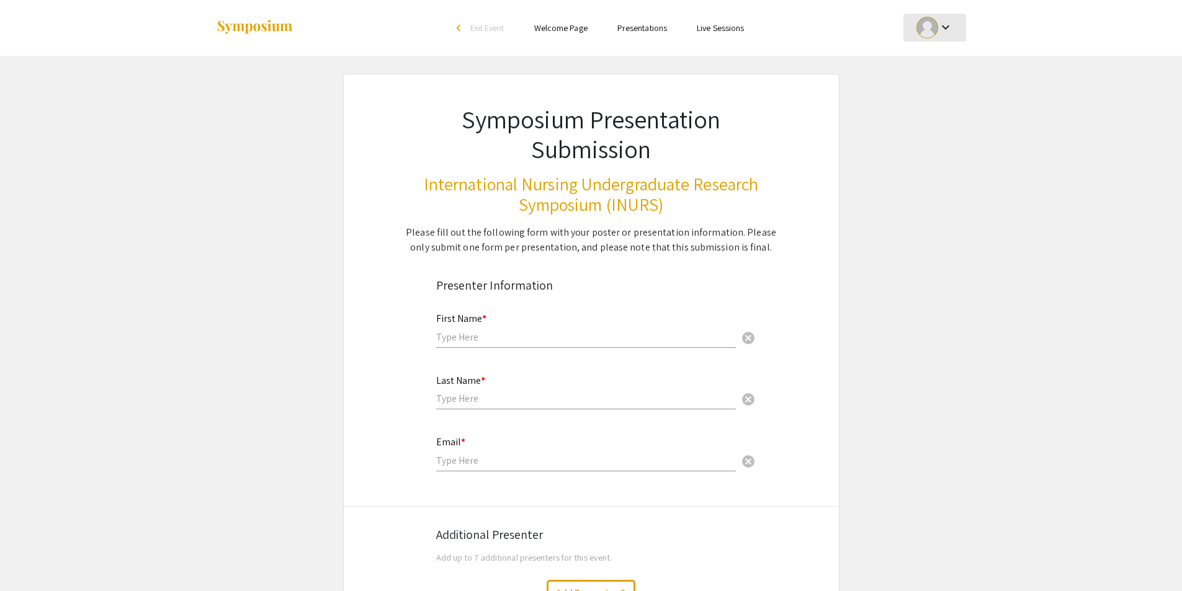
click at [930, 32] on div at bounding box center [927, 28] width 22 height 22
click at [919, 65] on button "My Account" at bounding box center [941, 62] width 76 height 30
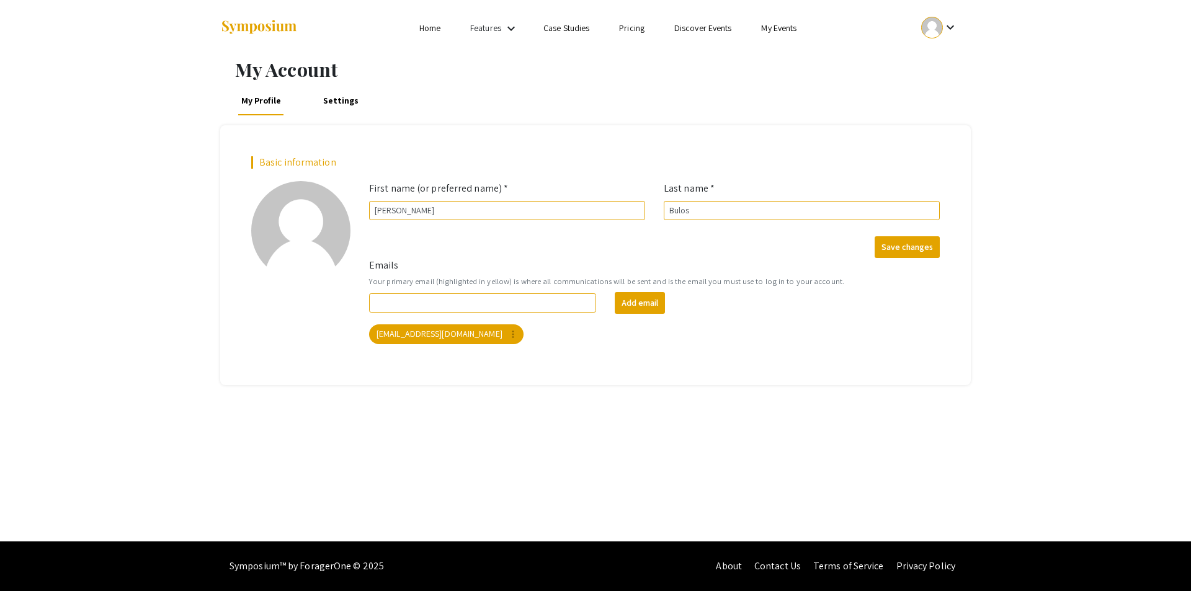
click at [422, 25] on link "Home" at bounding box center [429, 27] width 21 height 11
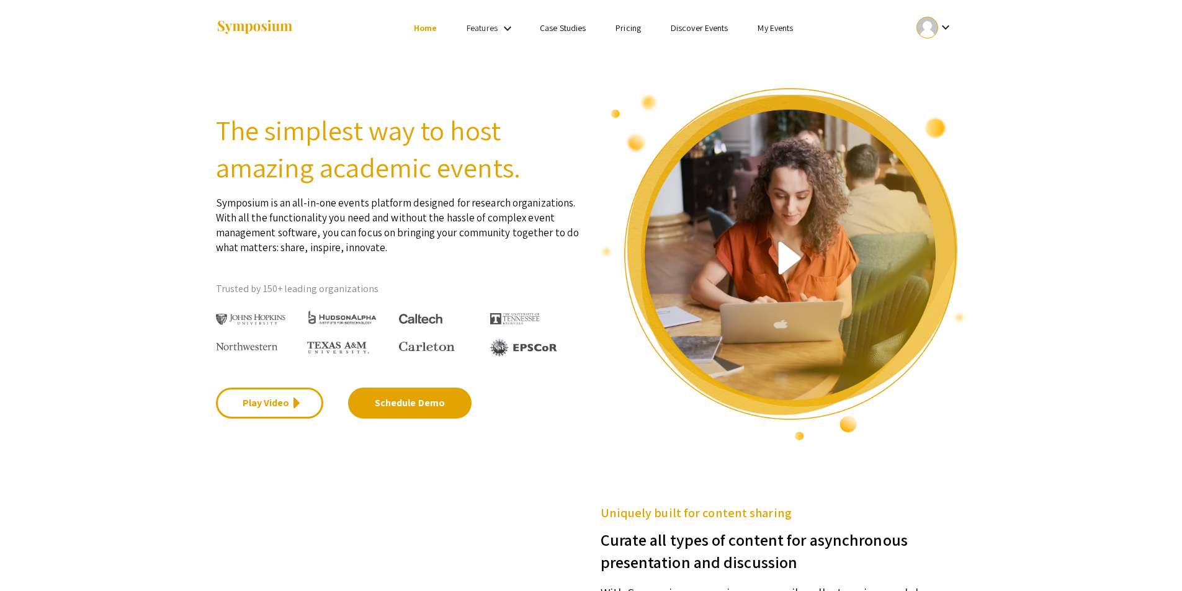
click at [777, 25] on link "My Events" at bounding box center [774, 27] width 35 height 11
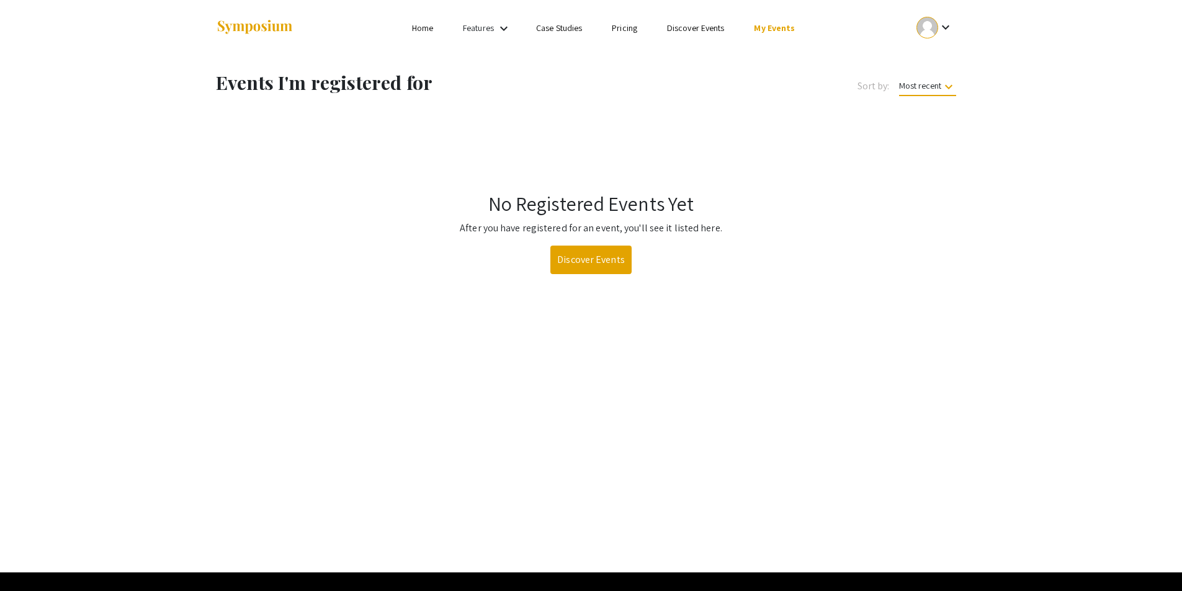
click at [481, 30] on div "Features keyboard_arrow_down" at bounding box center [488, 28] width 50 height 16
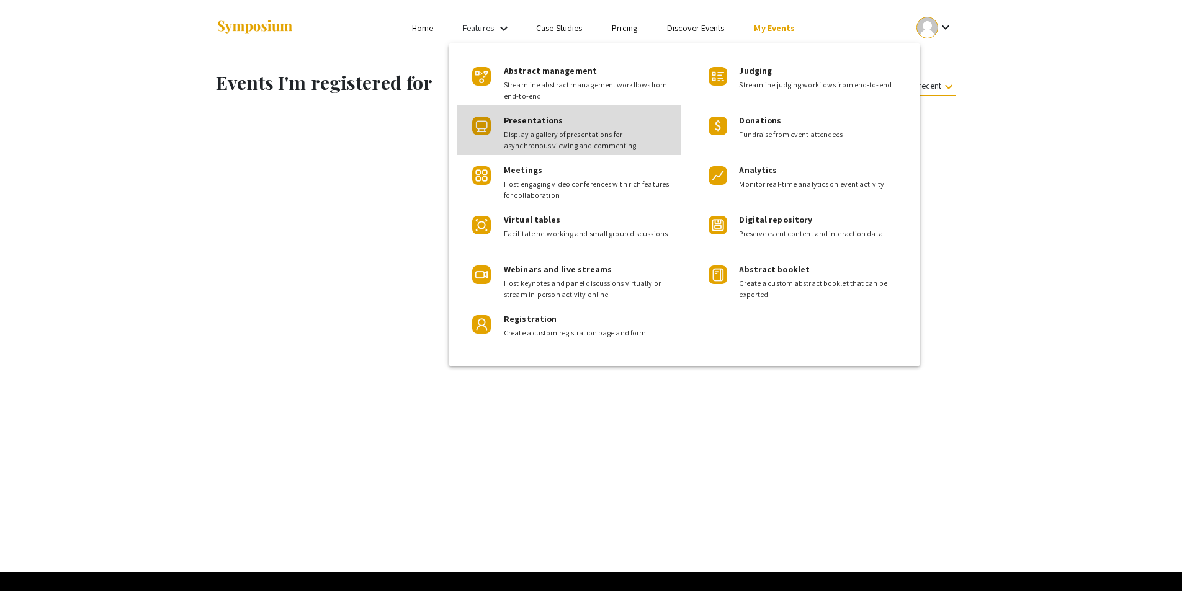
click at [529, 139] on span "Display a gallery of presentations for asynchronous viewing and commenting" at bounding box center [587, 140] width 167 height 22
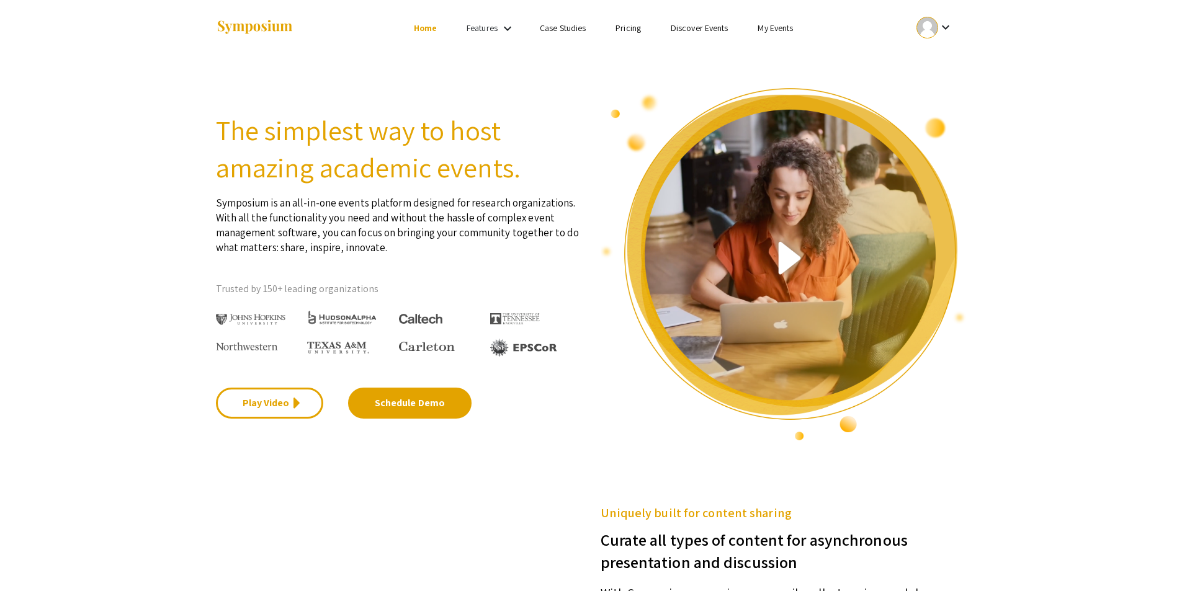
scroll to position [504, 0]
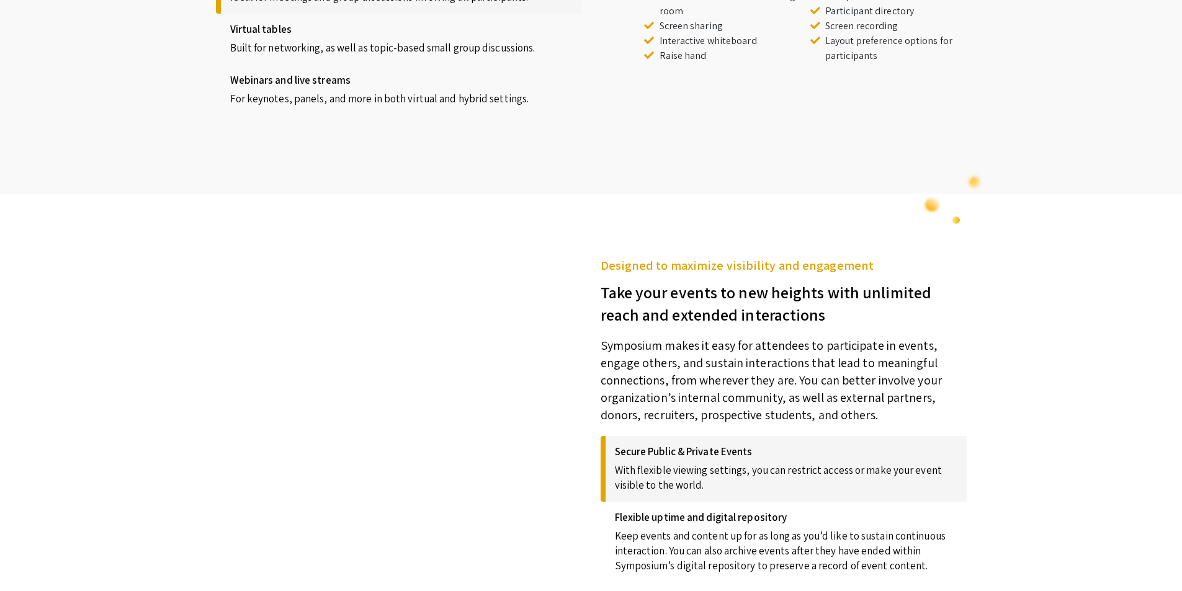
scroll to position [1178, 0]
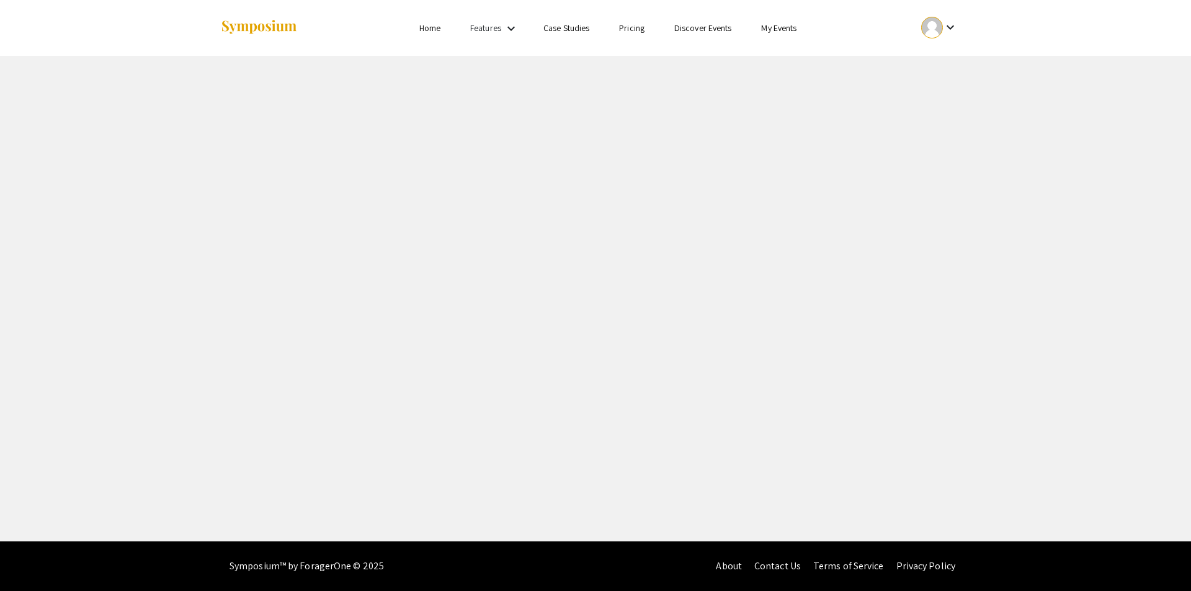
click at [504, 30] on mat-icon "keyboard_arrow_down" at bounding box center [511, 28] width 15 height 15
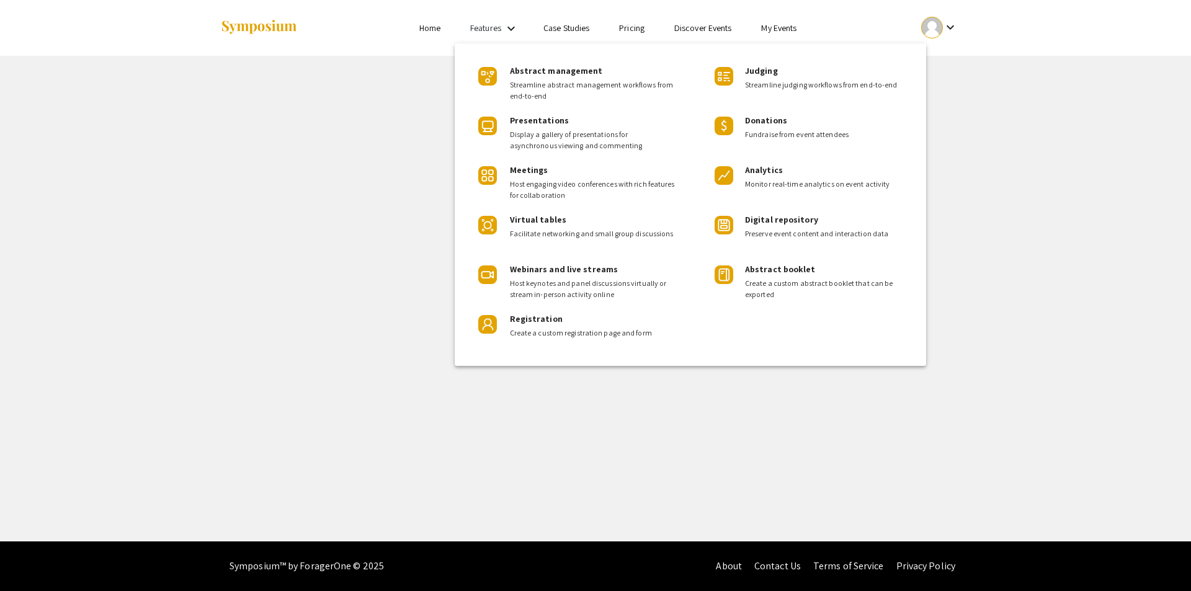
click at [367, 363] on div at bounding box center [595, 295] width 1191 height 591
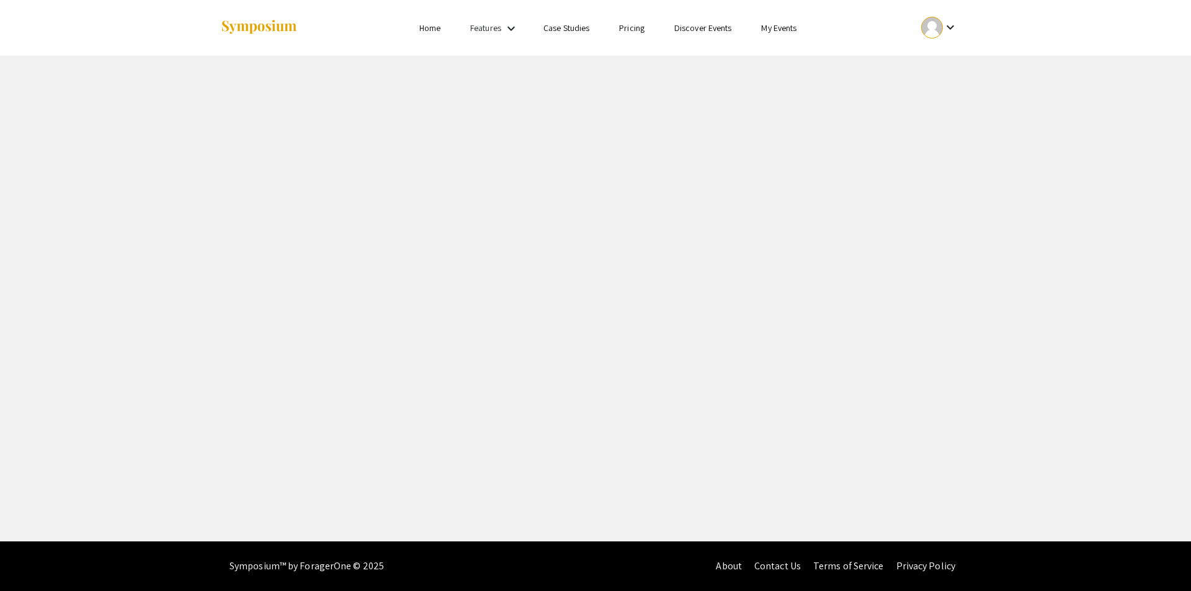
click at [786, 26] on link "My Events" at bounding box center [778, 27] width 35 height 11
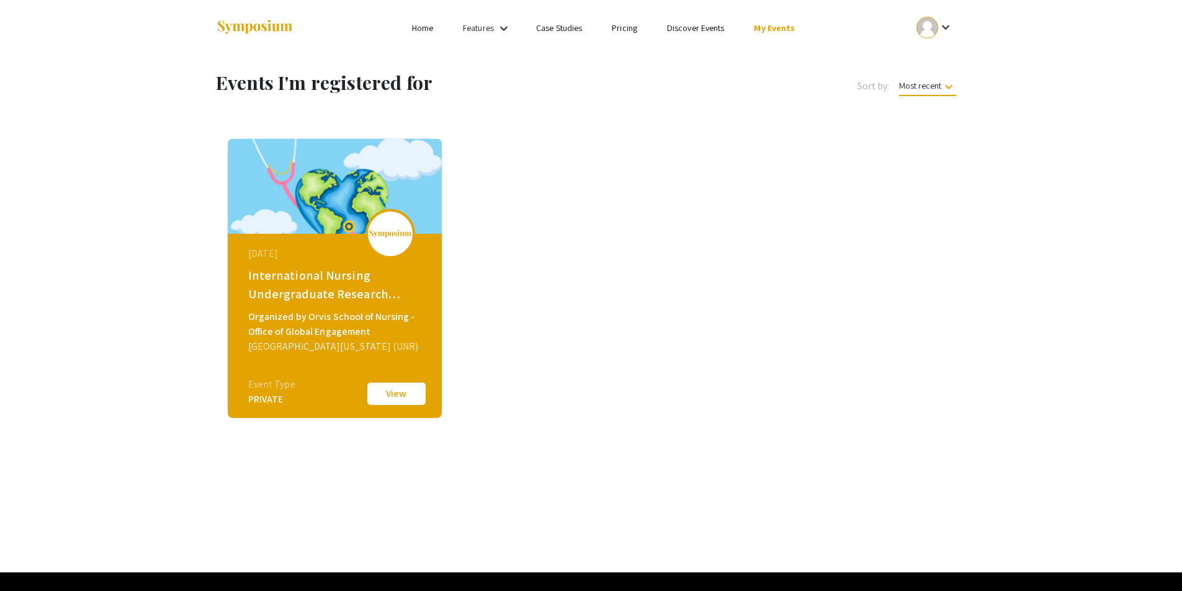
click at [404, 392] on button "View" at bounding box center [396, 394] width 62 height 26
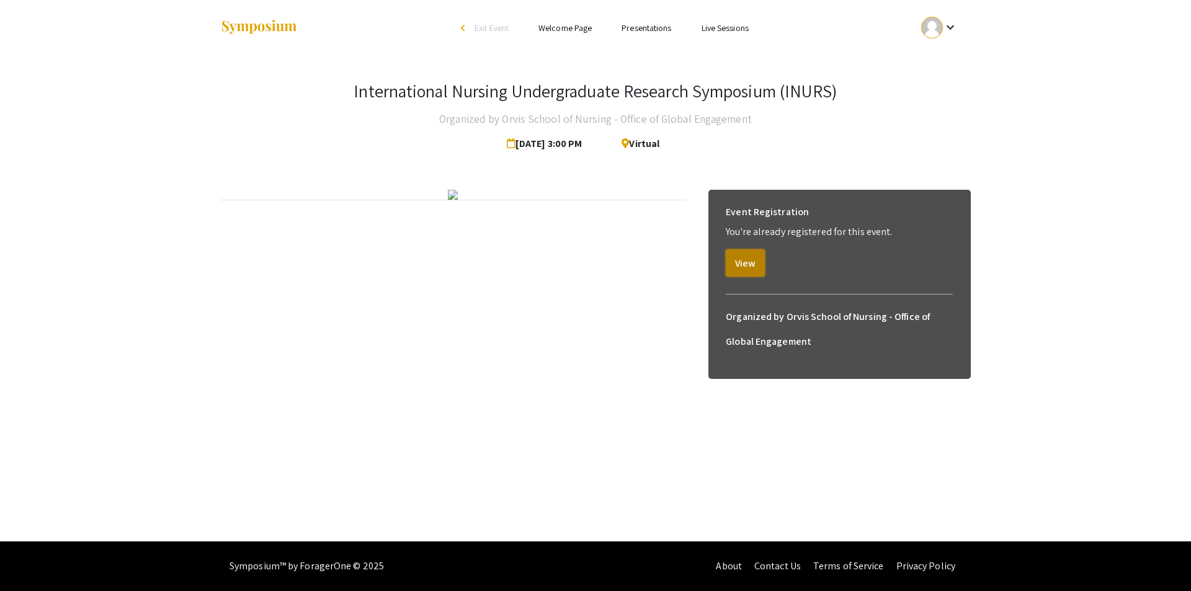
click at [739, 271] on button "View" at bounding box center [745, 262] width 39 height 27
click at [750, 260] on button "View" at bounding box center [745, 262] width 39 height 27
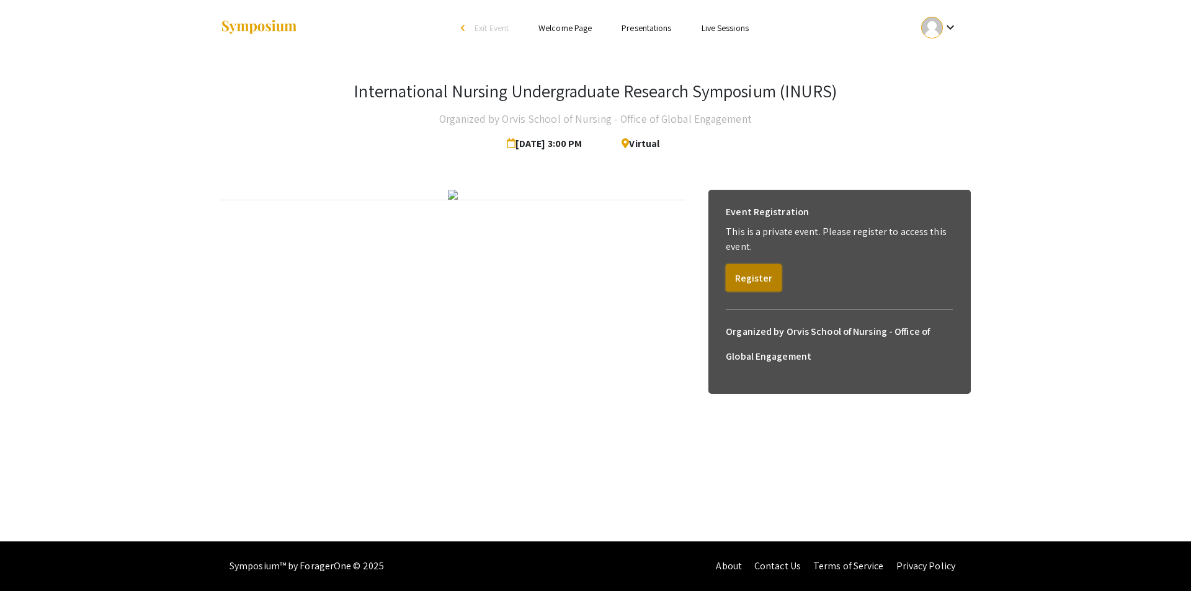
click at [737, 275] on button "Register" at bounding box center [754, 277] width 56 height 27
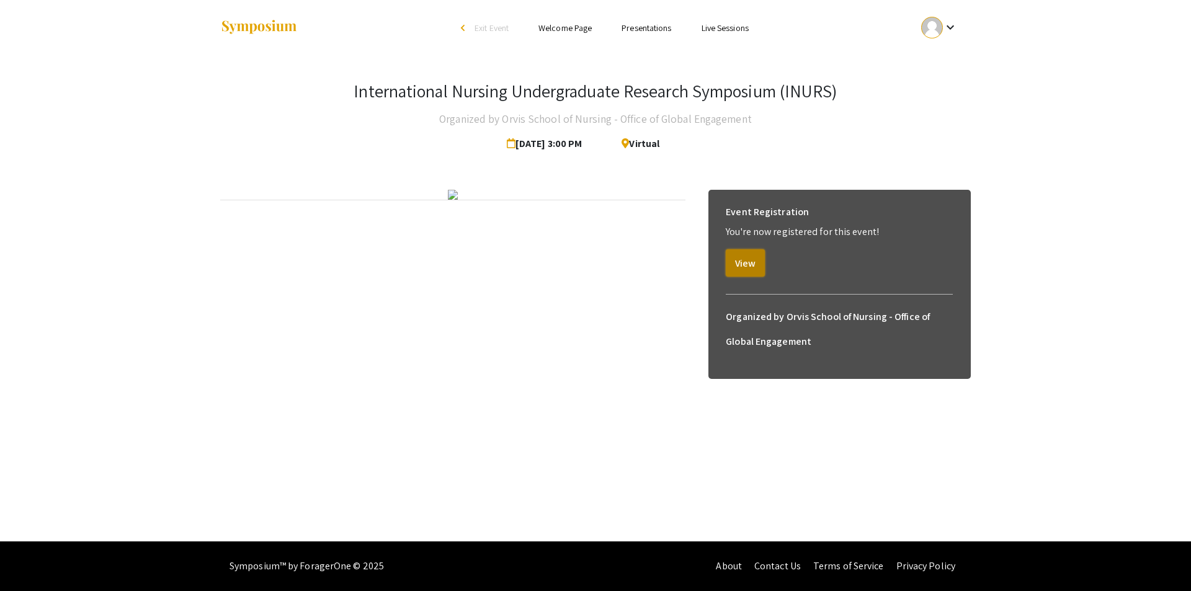
click at [759, 259] on button "View" at bounding box center [745, 262] width 39 height 27
click at [458, 200] on img at bounding box center [453, 195] width 10 height 10
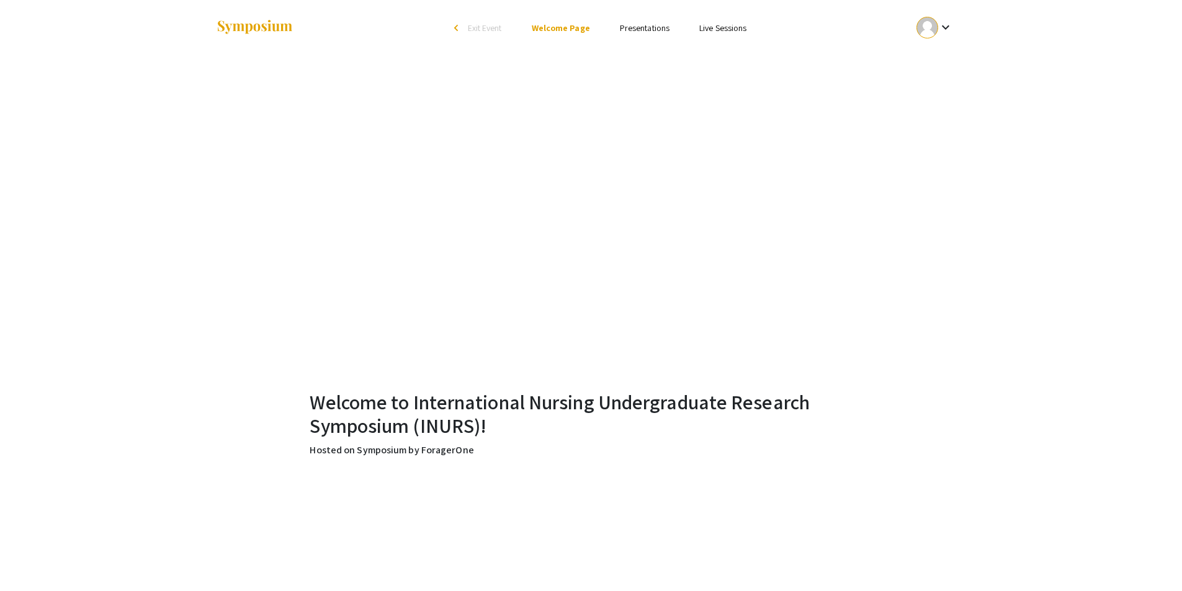
scroll to position [186, 0]
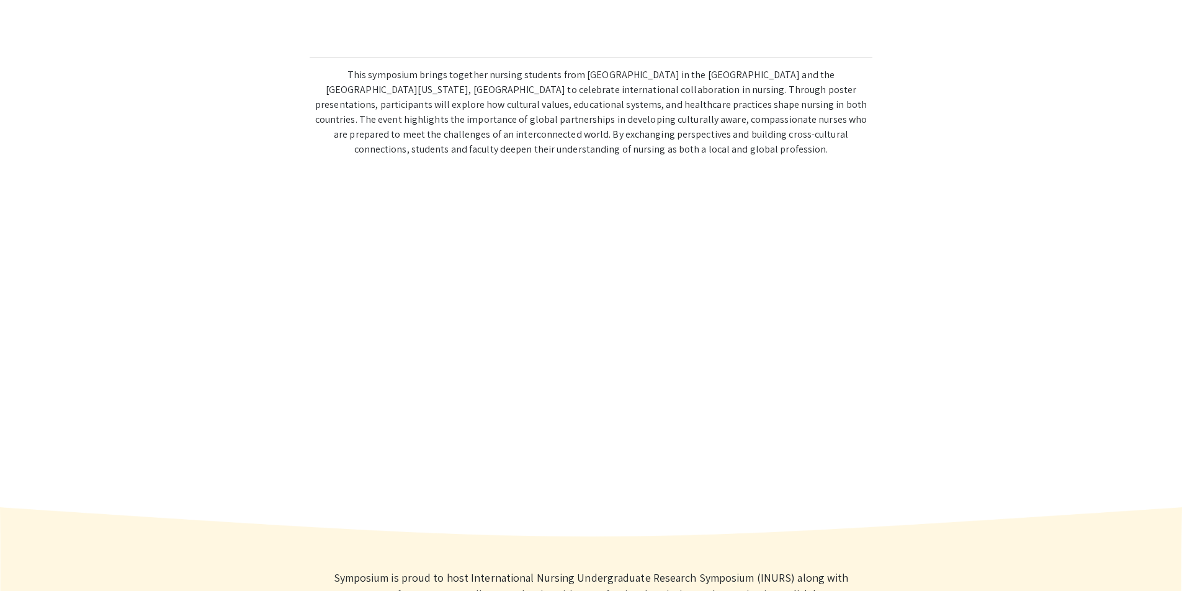
scroll to position [741, 0]
